Goal: Task Accomplishment & Management: Manage account settings

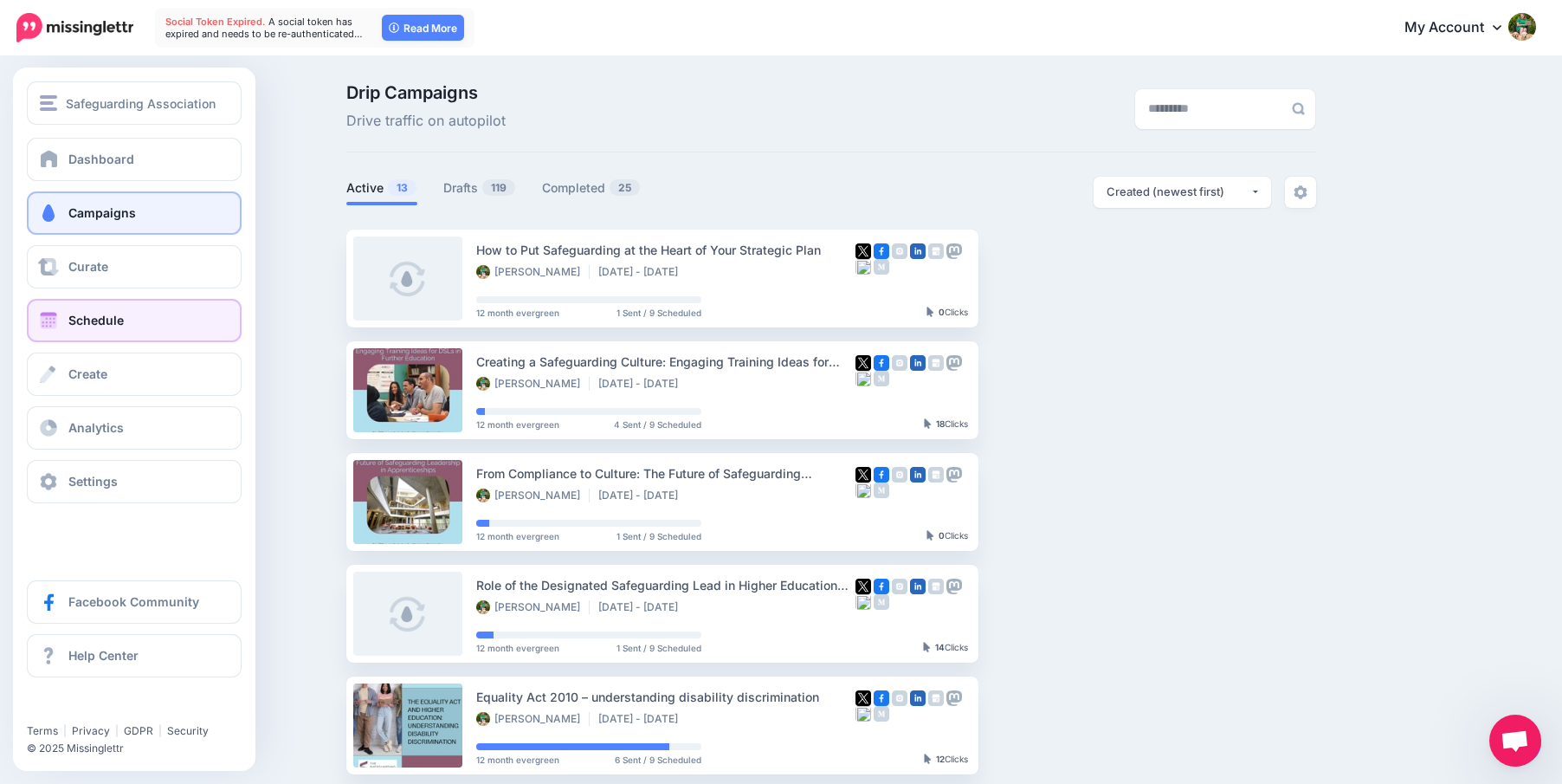
click at [115, 321] on span "Schedule" at bounding box center [96, 320] width 55 height 14
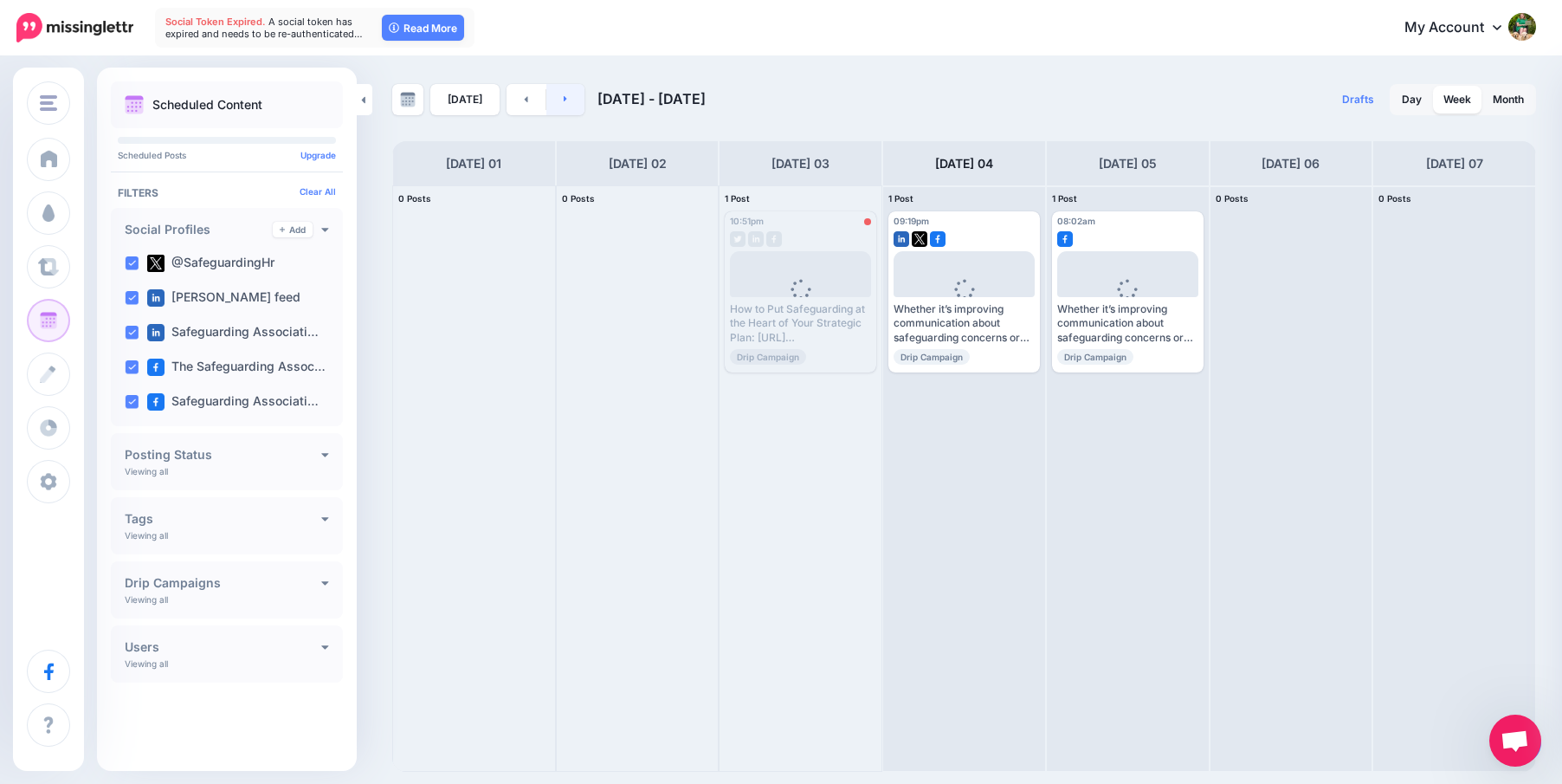
click at [563, 103] on link at bounding box center [566, 99] width 39 height 32
